Goal: Navigation & Orientation: Find specific page/section

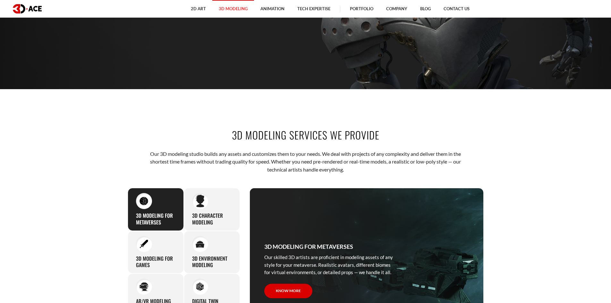
scroll to position [107, 0]
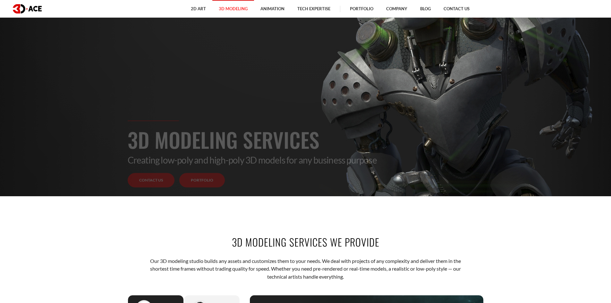
click at [208, 184] on link "Portfolio" at bounding box center [202, 180] width 46 height 14
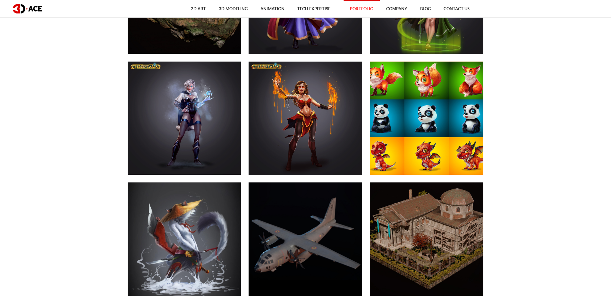
scroll to position [3420, 0]
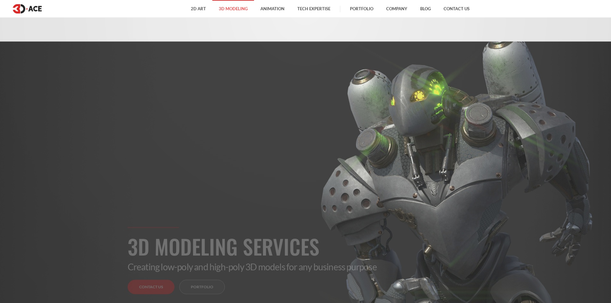
scroll to position [107, 0]
